Goal: Browse casually

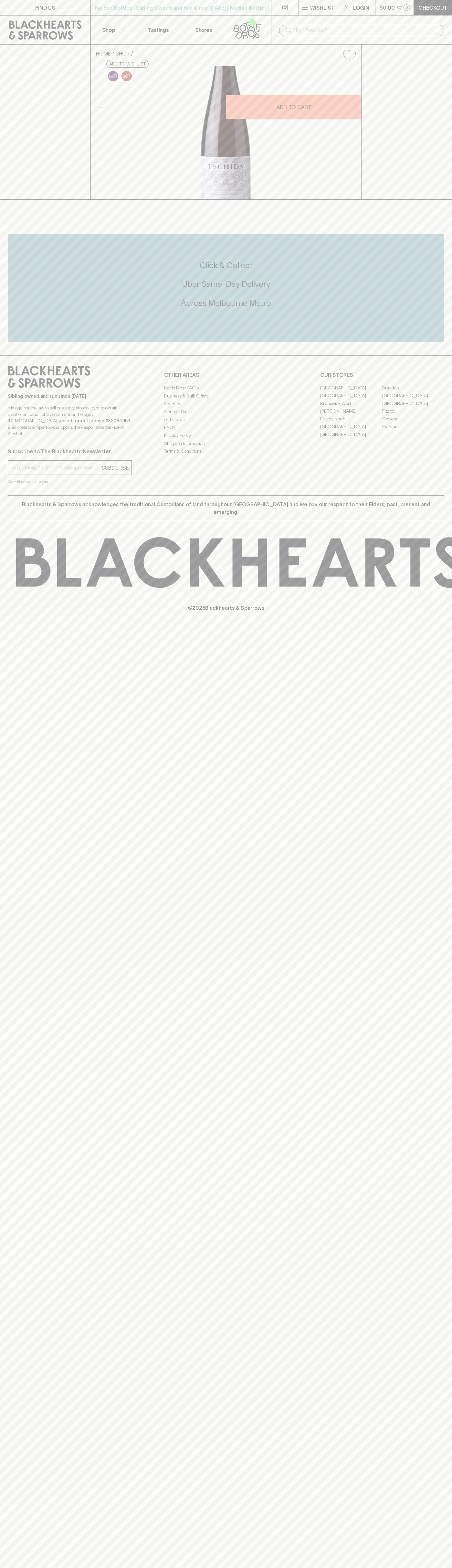
click at [305, 19] on div "​" at bounding box center [361, 30] width 181 height 29
click at [425, 521] on div "Blackhearts & Sparrows acknowledges the traditional Custodians of land througho…" at bounding box center [226, 508] width 436 height 26
click at [143, 1567] on html "FIND US | No Bad Bottles | Sibling Owned and Run Since 2006 | No Bad Bottles | …" at bounding box center [226, 784] width 452 height 1568
click at [27, 588] on icon at bounding box center [453, 562] width 873 height 51
